Goal: Transaction & Acquisition: Register for event/course

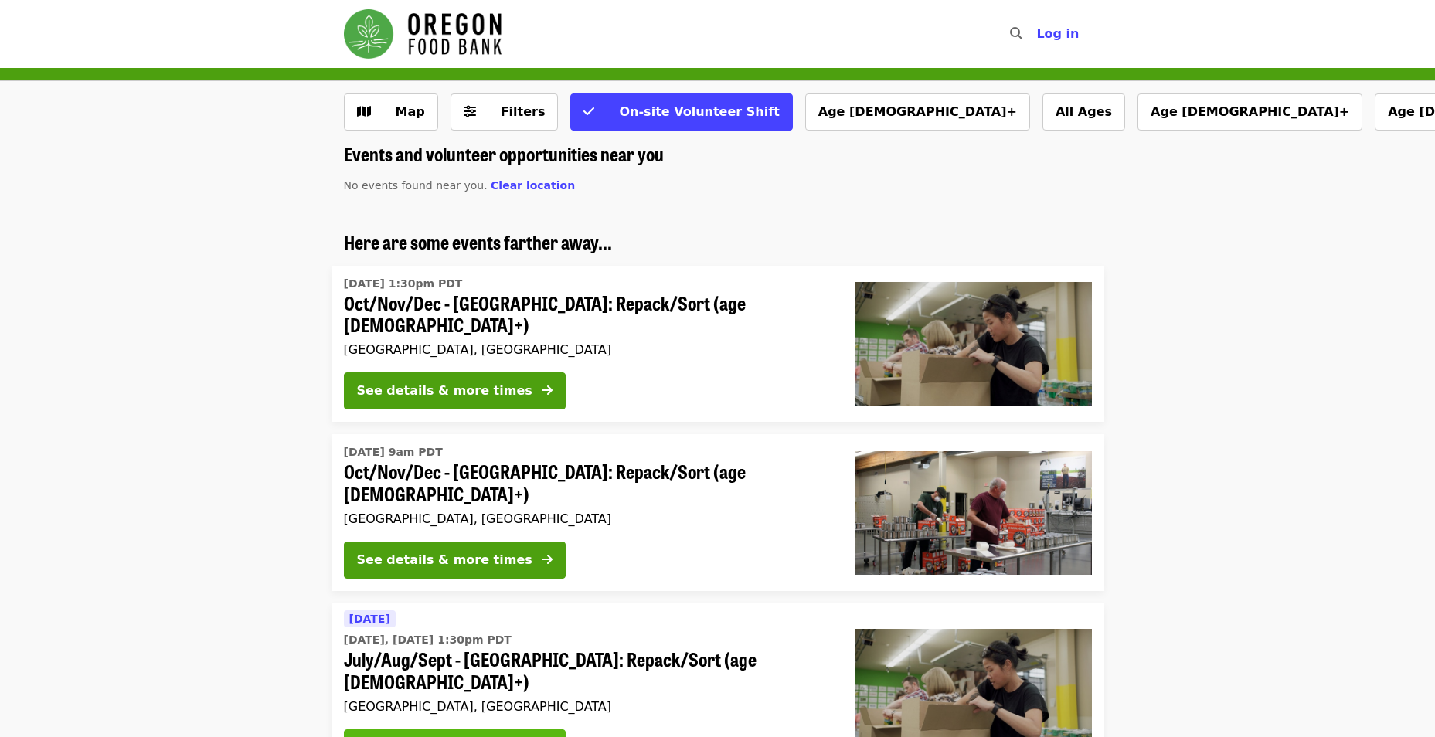
click at [486, 736] on div "See details & more times" at bounding box center [444, 748] width 175 height 19
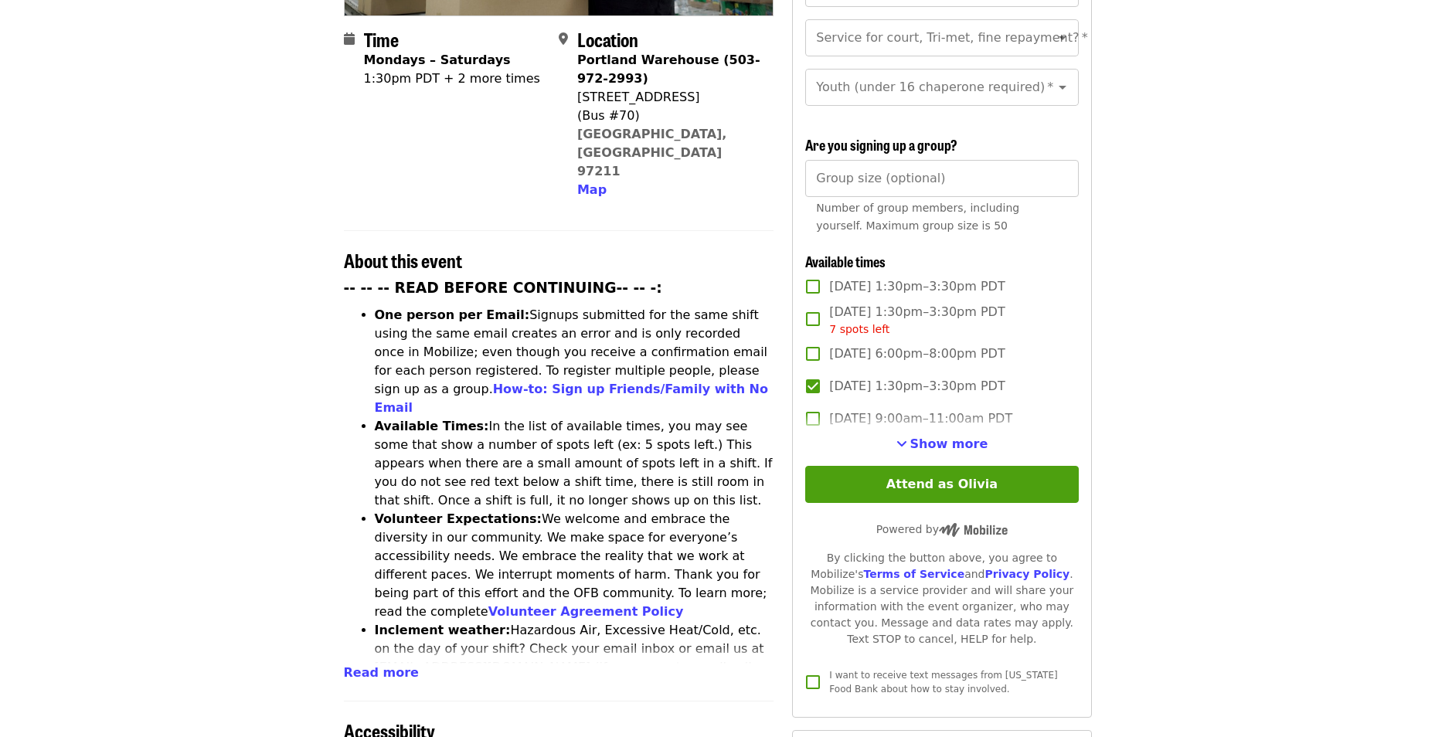
scroll to position [386, 0]
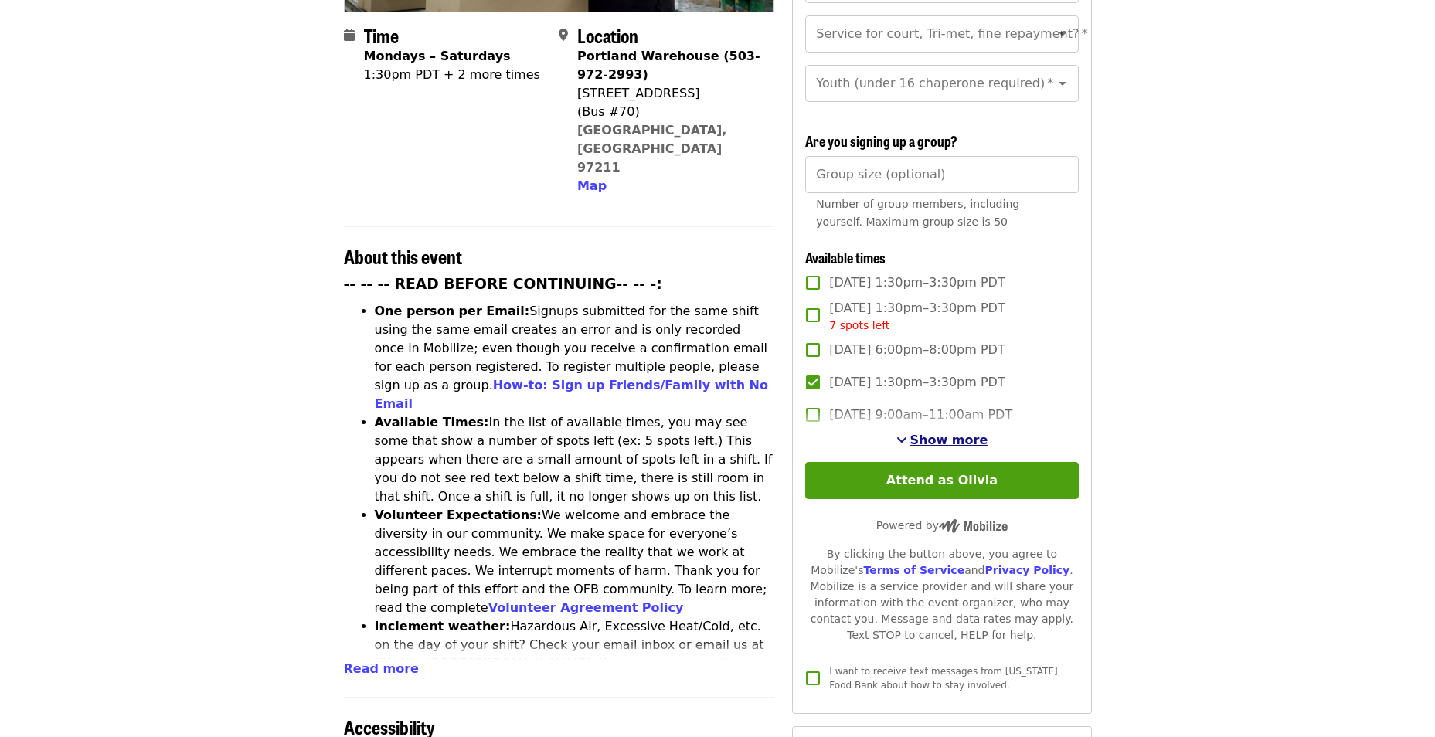
click at [945, 437] on span "Show more" at bounding box center [949, 440] width 78 height 15
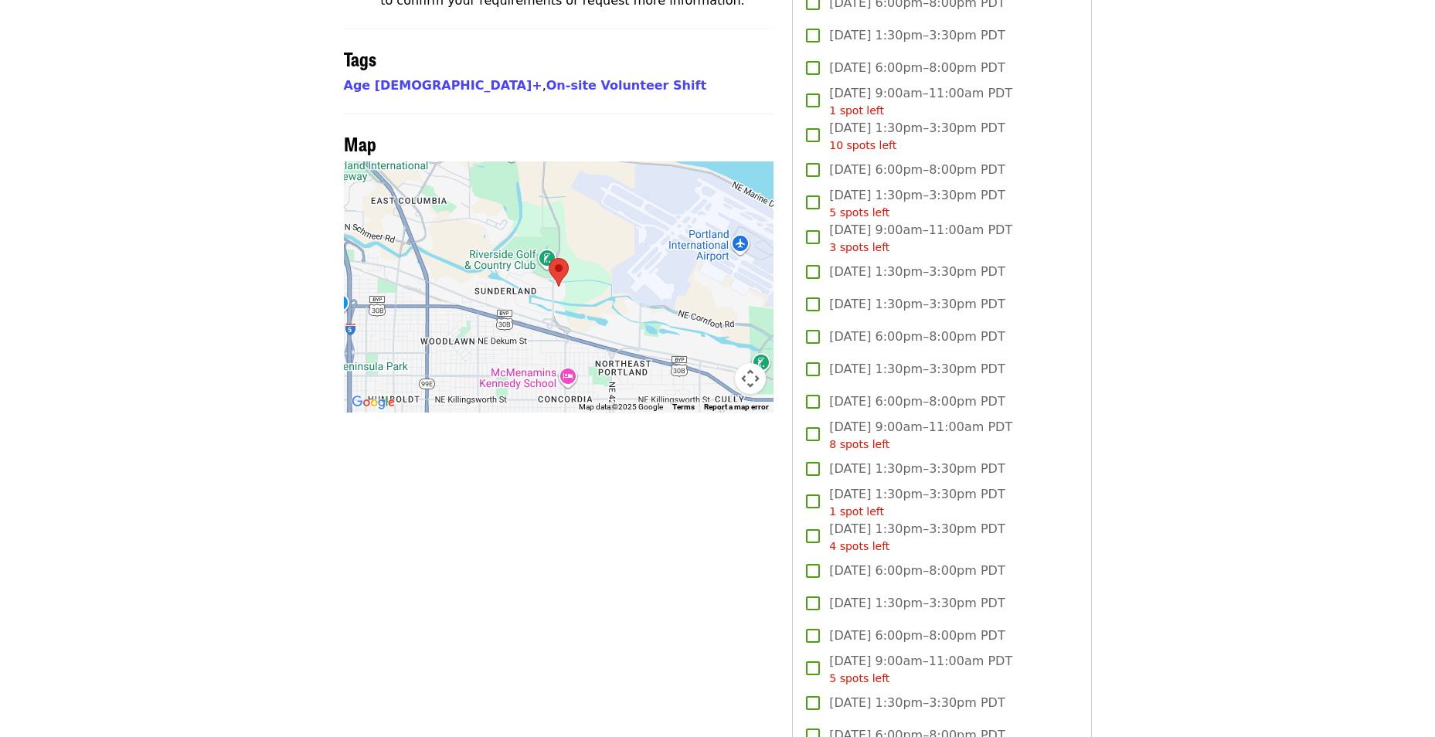
scroll to position [1622, 0]
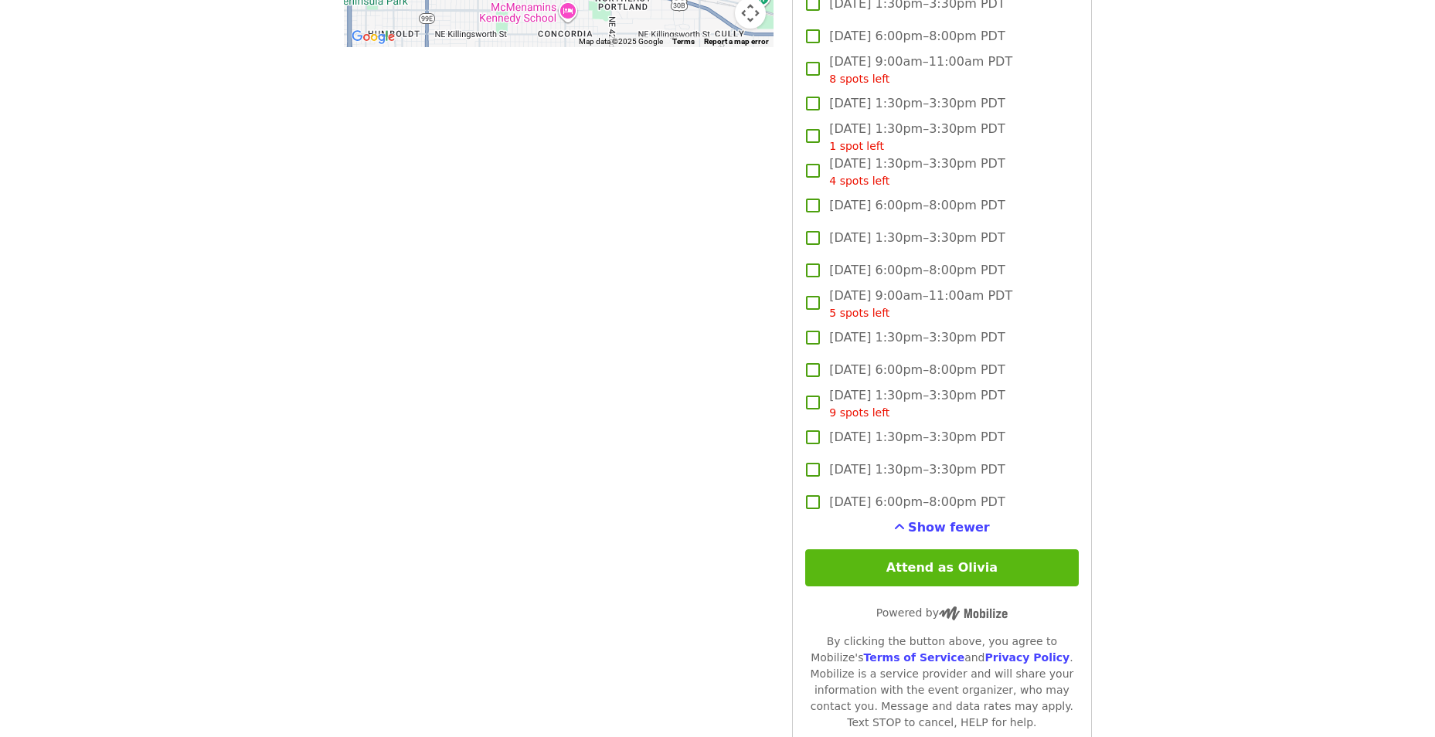
click at [993, 559] on button "Attend as Olivia" at bounding box center [941, 567] width 273 height 37
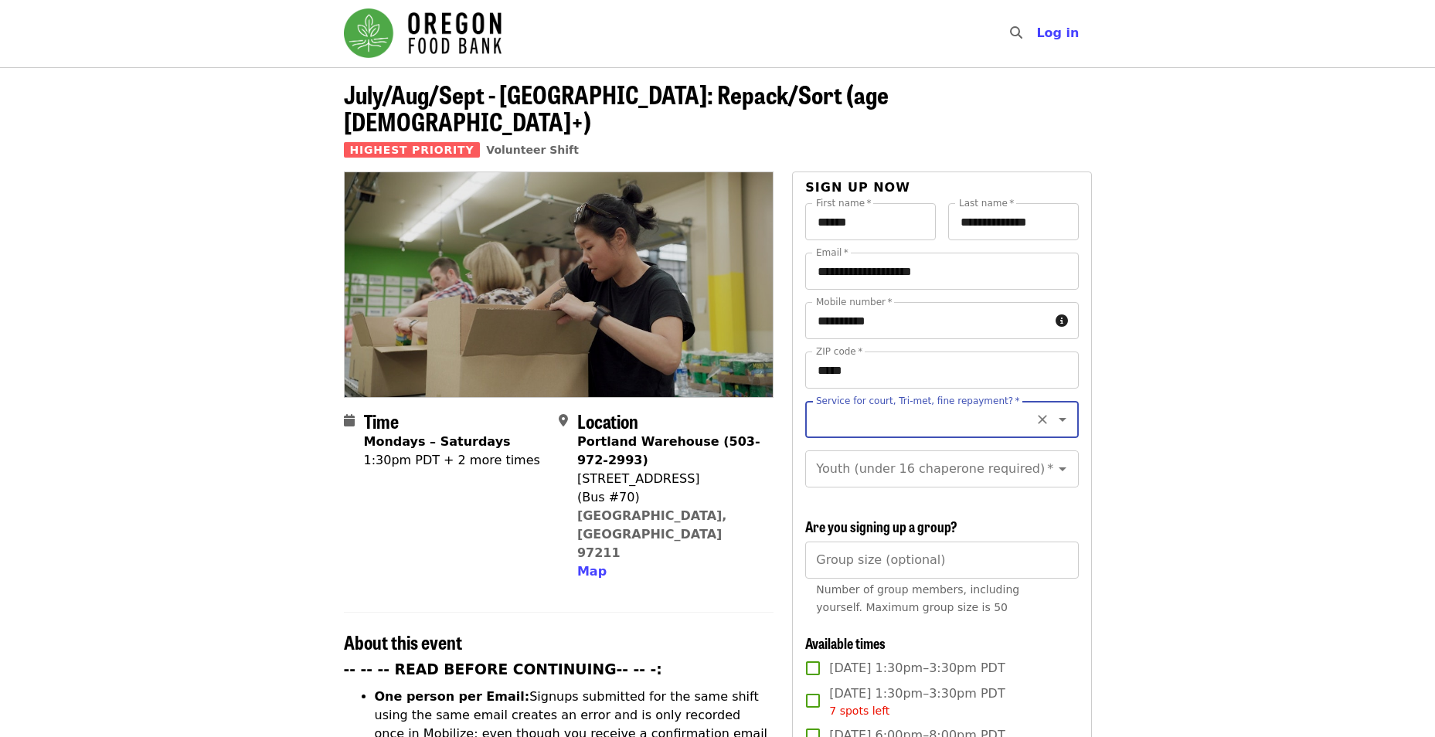
scroll to position [0, 0]
click at [1053, 411] on icon "Open" at bounding box center [1062, 420] width 19 height 19
click at [818, 435] on li "No" at bounding box center [935, 435] width 261 height 28
type input "**"
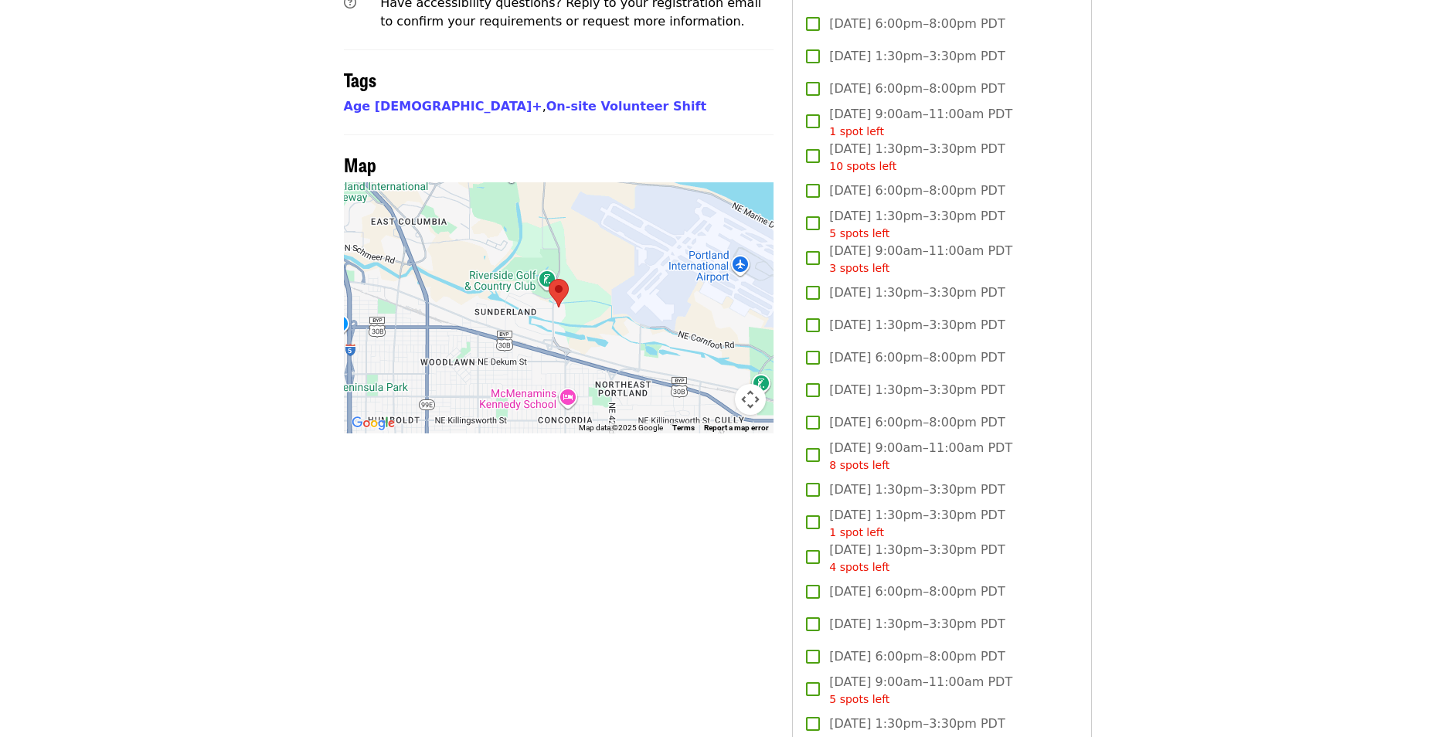
scroll to position [1700, 0]
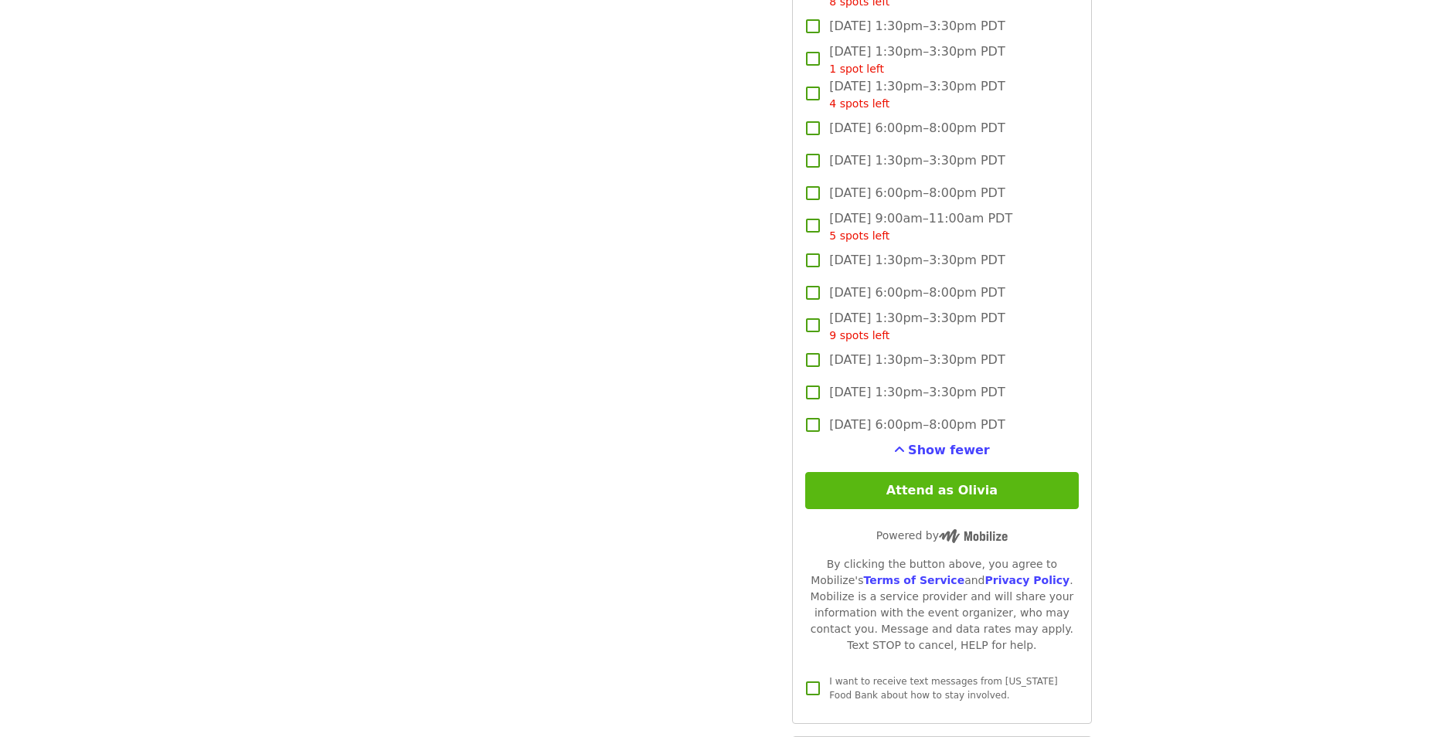
click at [938, 487] on button "Attend as Olivia" at bounding box center [941, 490] width 273 height 37
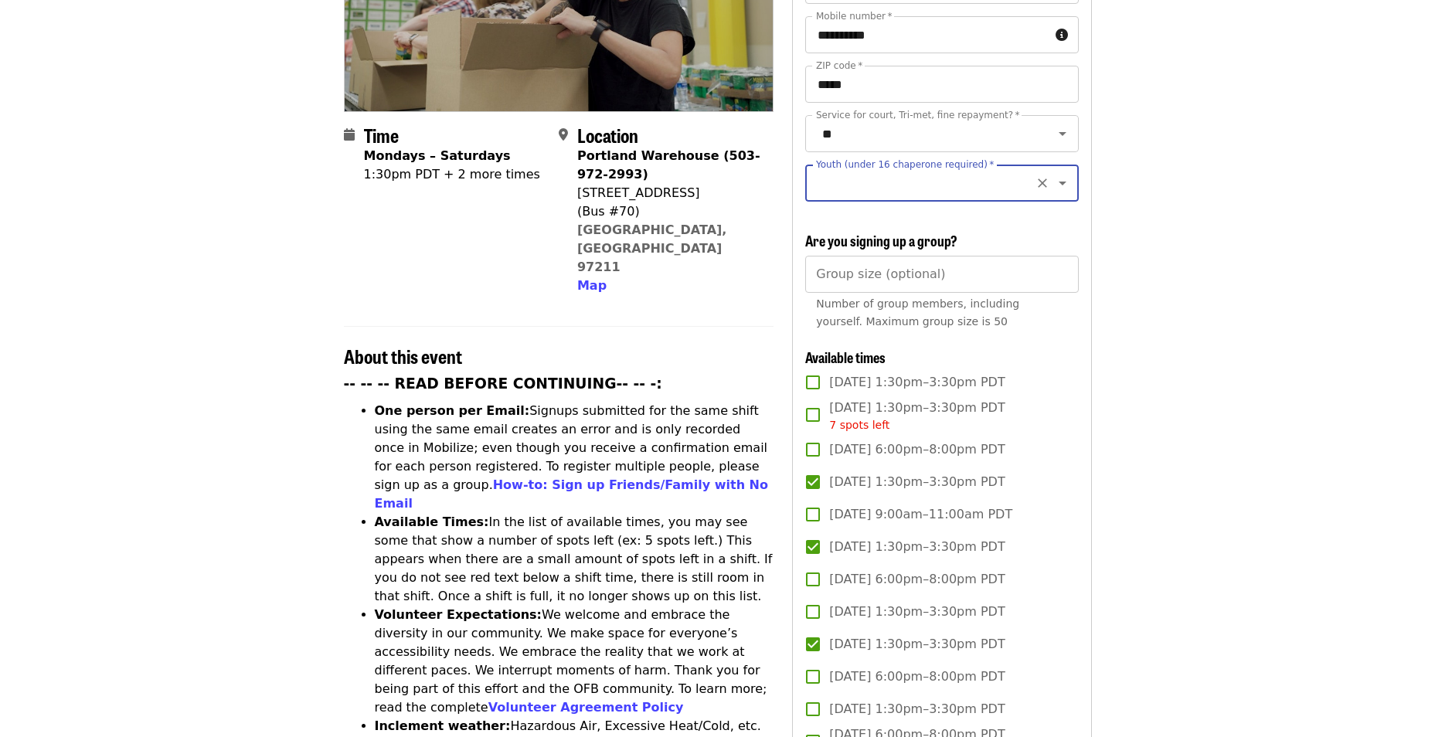
scroll to position [281, 0]
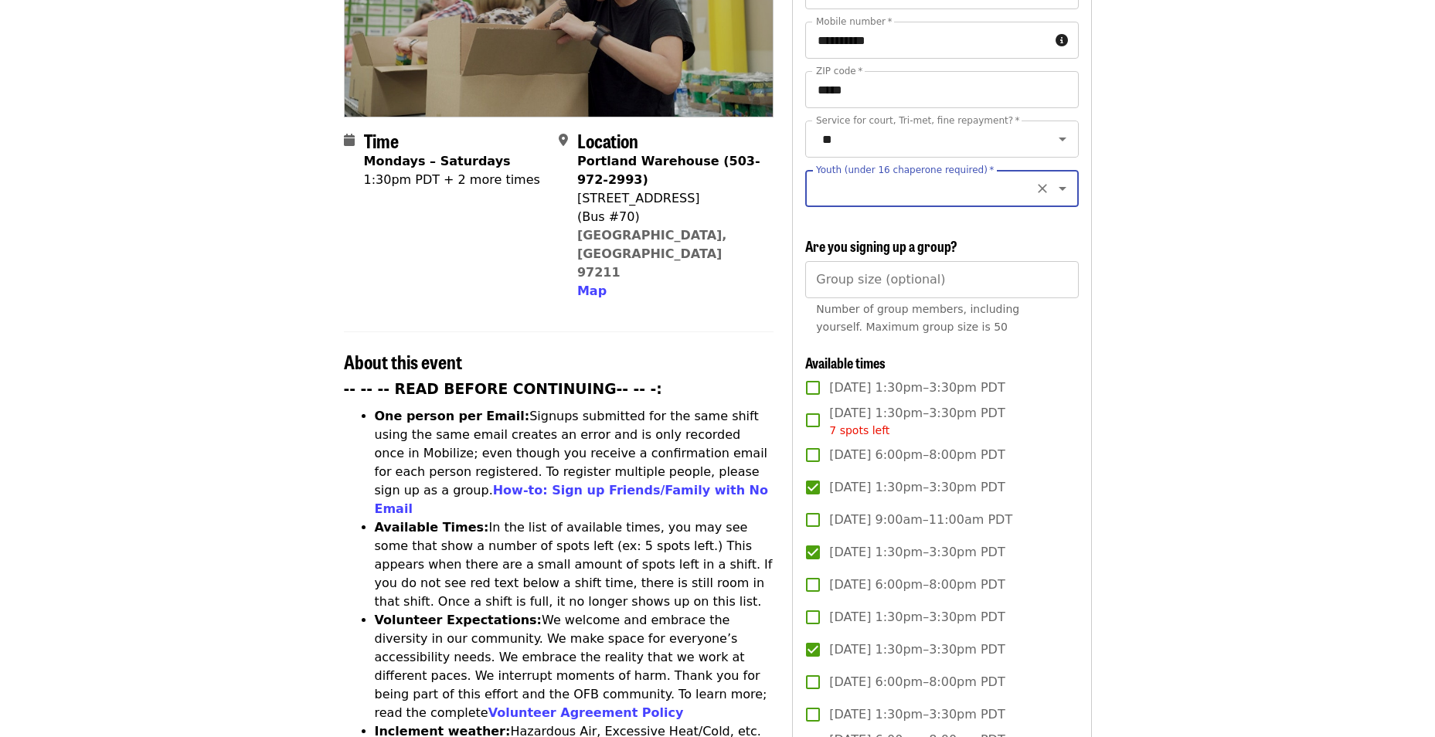
click at [1058, 187] on icon "Open" at bounding box center [1062, 189] width 8 height 4
click at [819, 213] on li "16 and older" at bounding box center [935, 215] width 261 height 28
type input "**********"
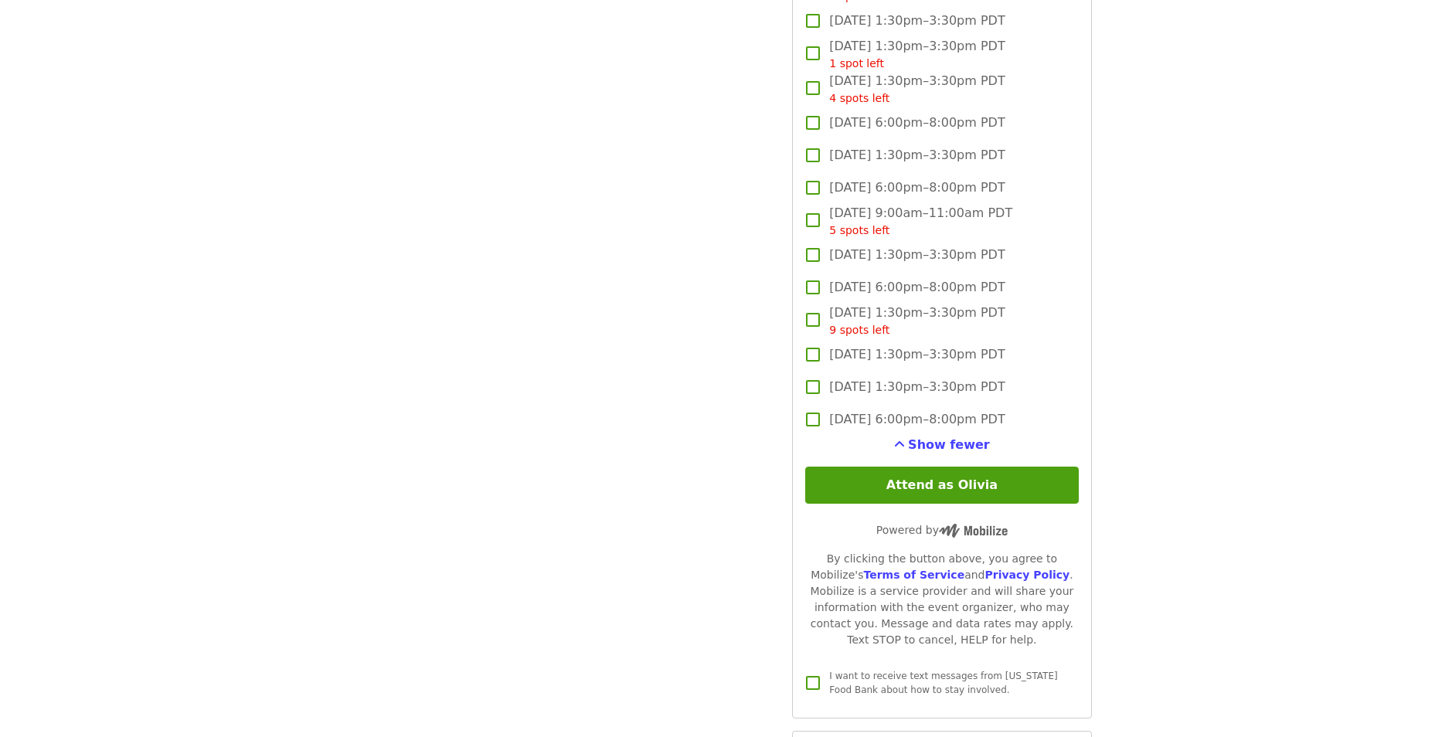
scroll to position [1826, 0]
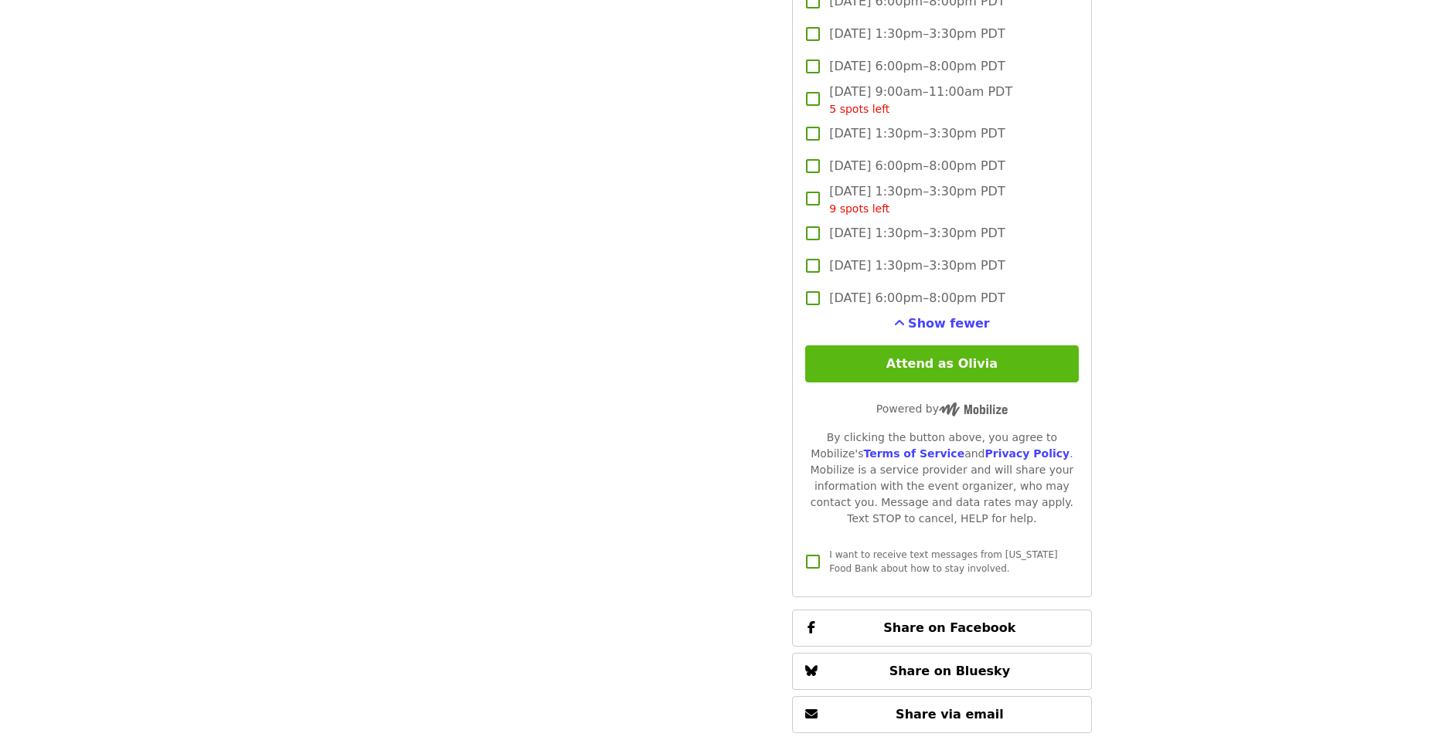
click at [980, 366] on button "Attend as Olivia" at bounding box center [941, 363] width 273 height 37
